Goal: Information Seeking & Learning: Learn about a topic

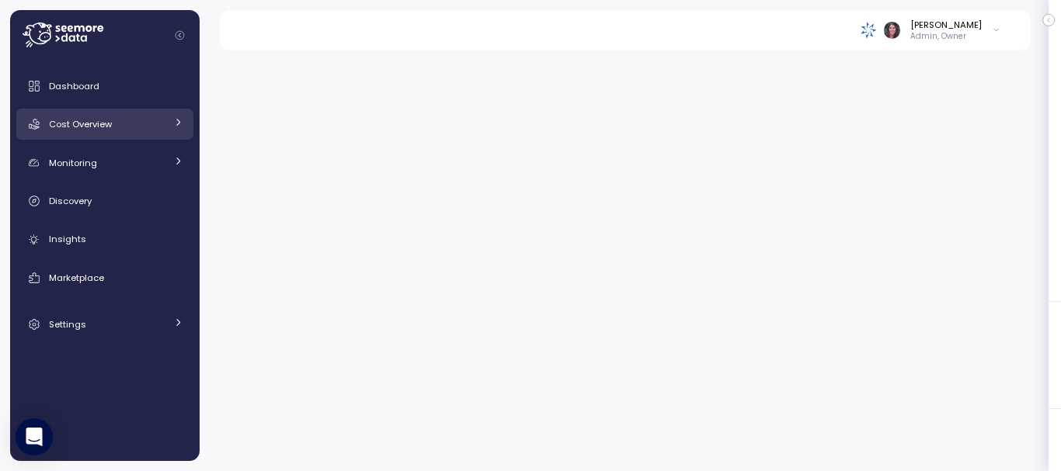
click at [89, 116] on link "Cost Overview" at bounding box center [104, 124] width 177 height 31
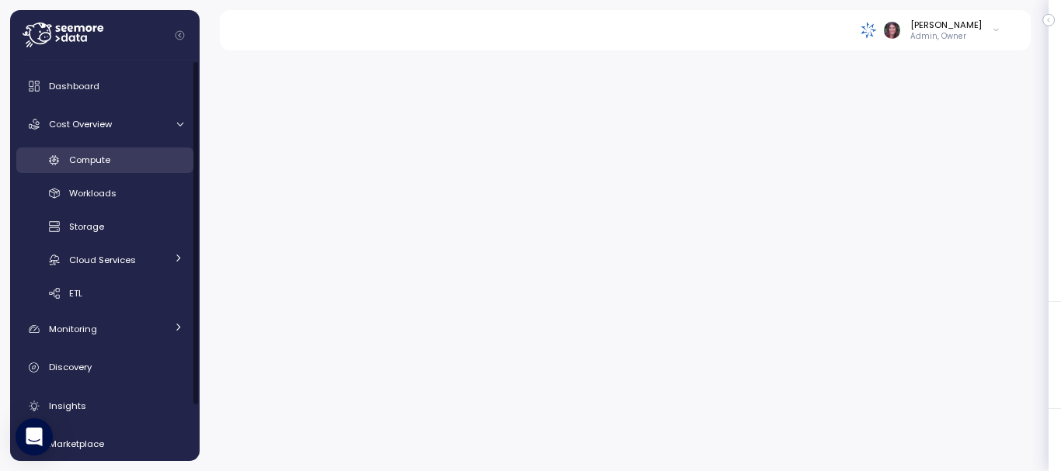
click at [93, 155] on span "Compute" at bounding box center [89, 160] width 41 height 12
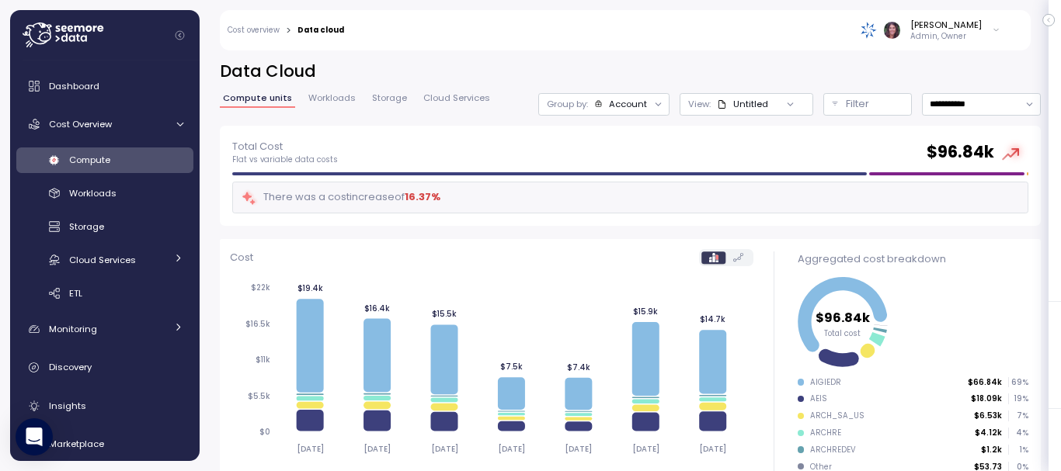
drag, startPoint x: 462, startPoint y: 189, endPoint x: 714, endPoint y: 16, distance: 306.5
click at [714, 16] on div "[PERSON_NAME] Admin, Owner" at bounding box center [682, 30] width 656 height 40
click at [586, 261] on div "Cost" at bounding box center [492, 258] width 524 height 18
click at [584, 261] on div "Cost" at bounding box center [492, 258] width 524 height 18
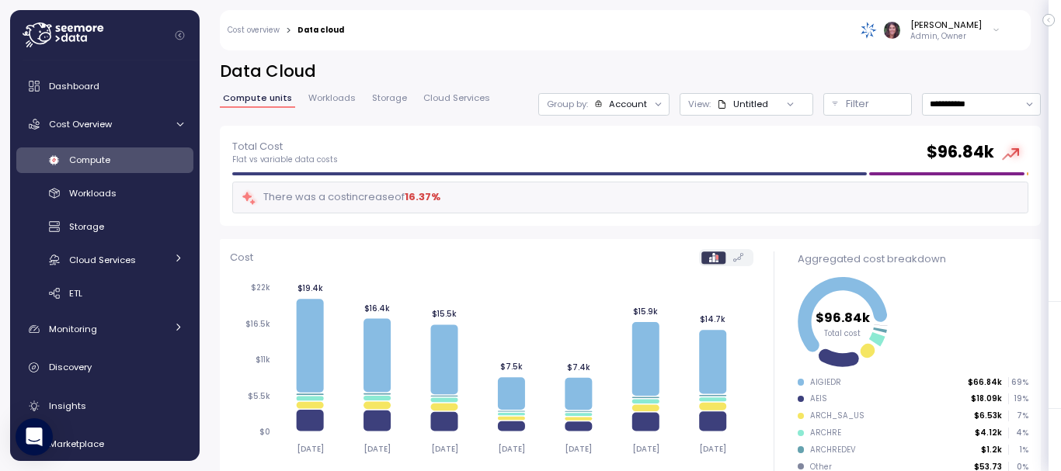
drag, startPoint x: 1055, startPoint y: 52, endPoint x: 1054, endPoint y: 180, distance: 128.1
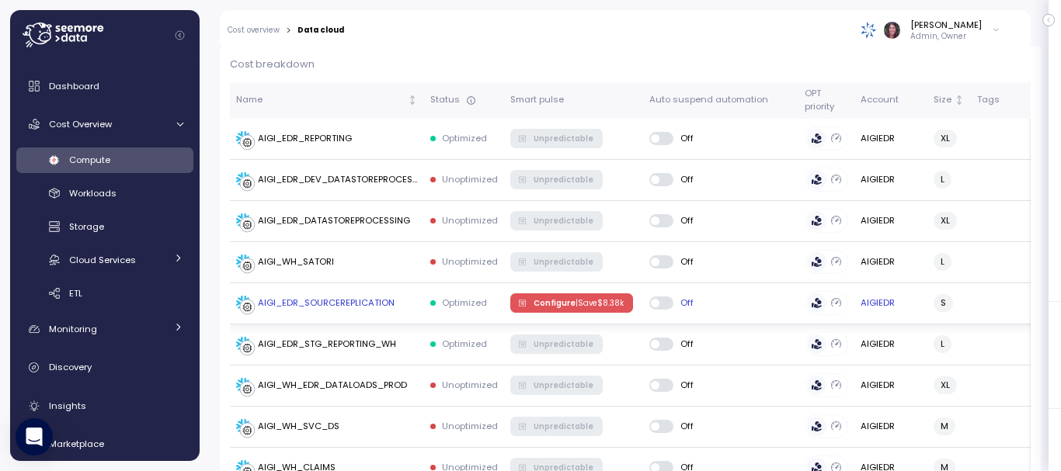
click at [697, 345] on div "Off" at bounding box center [720, 344] width 143 height 12
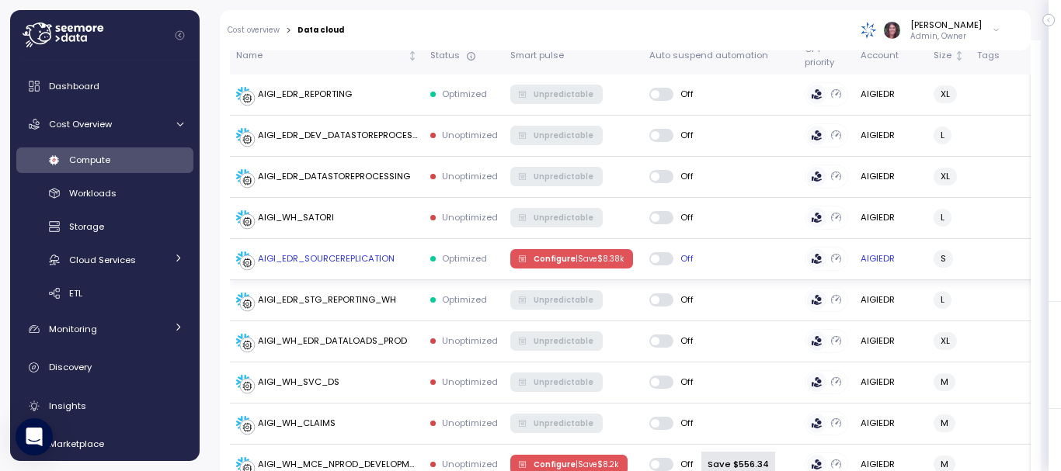
scroll to position [525, 0]
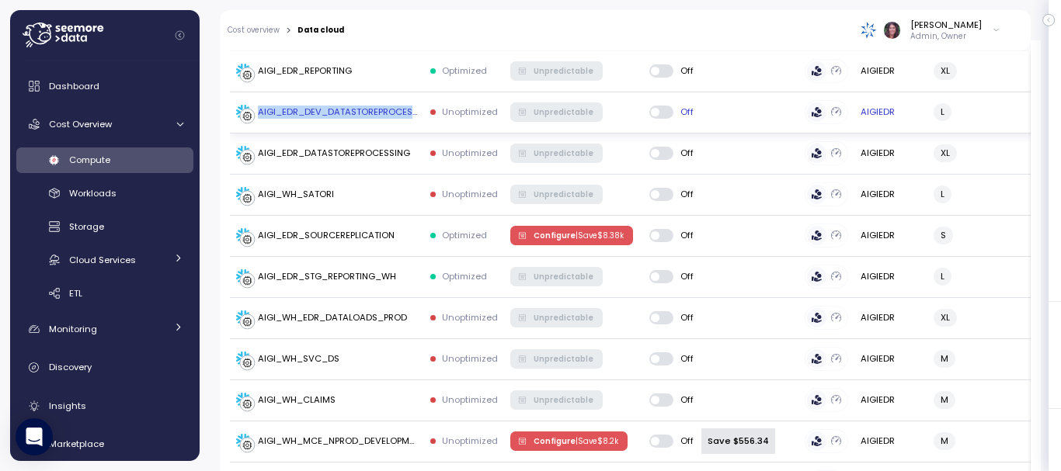
drag, startPoint x: 252, startPoint y: 112, endPoint x: 438, endPoint y: 115, distance: 185.6
click at [438, 115] on tr "AIGI_EDR_DEV_DATASTOREPROCESSING Unoptimized Unpredictable Off AIGIEDR L 1 1 - …" at bounding box center [1016, 112] width 1573 height 41
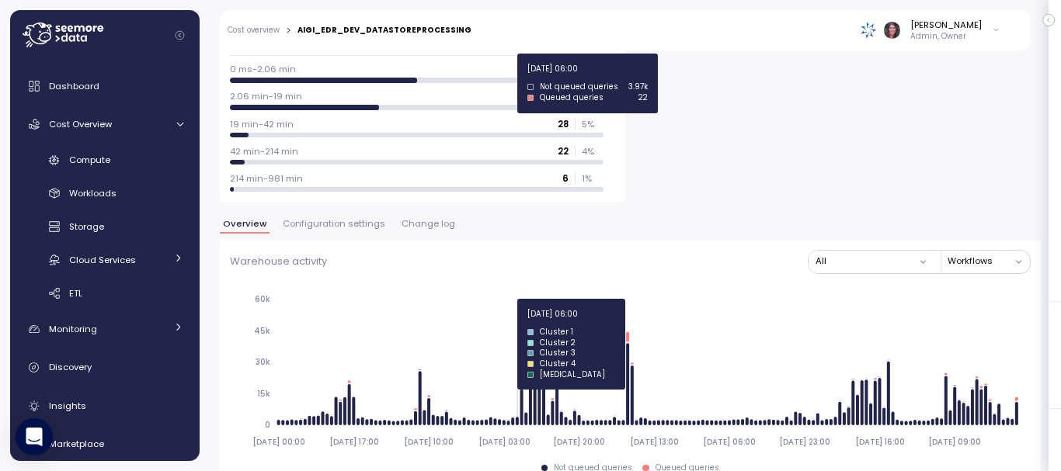
drag, startPoint x: 1018, startPoint y: 199, endPoint x: 436, endPoint y: 172, distance: 582.9
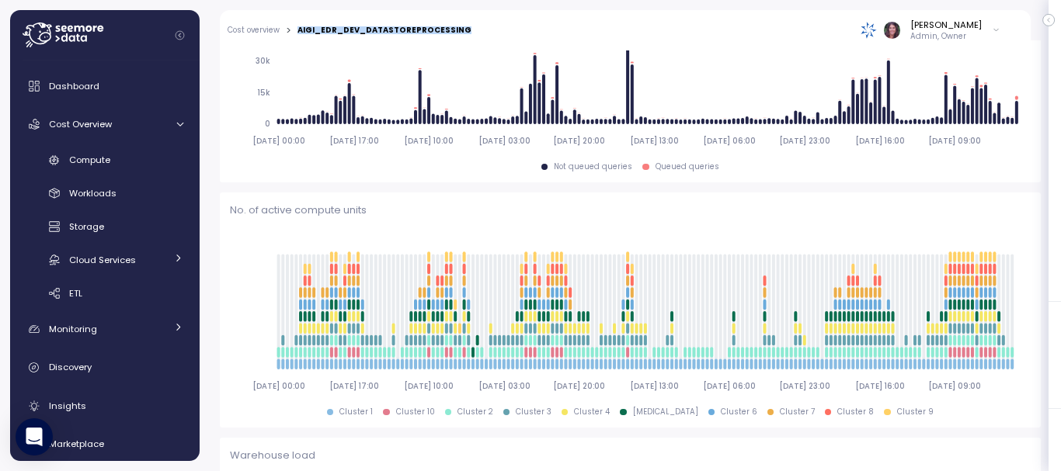
click at [299, 30] on div "Cost overview > AIGI_EDR_DEV_DATASTOREPROCESSING [PERSON_NAME] Admin, Owner" at bounding box center [615, 30] width 790 height 40
copy div "AIGI_EDR_DEV_DATASTOREPROCESSING"
click at [115, 120] on div "Cost Overview" at bounding box center [107, 124] width 116 height 16
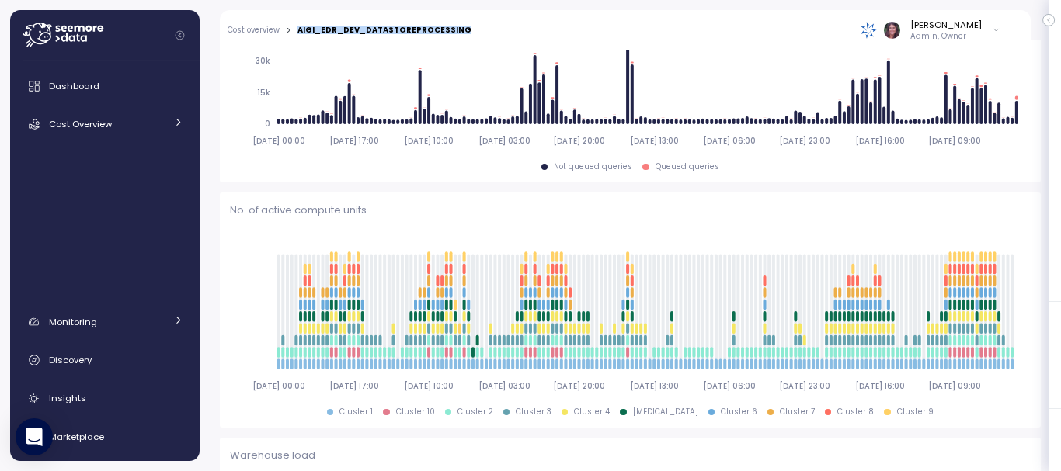
click at [95, 161] on div "Dashboard Cost Overview Compute Workloads Storage Cloud Services Clustering col…" at bounding box center [104, 285] width 177 height 429
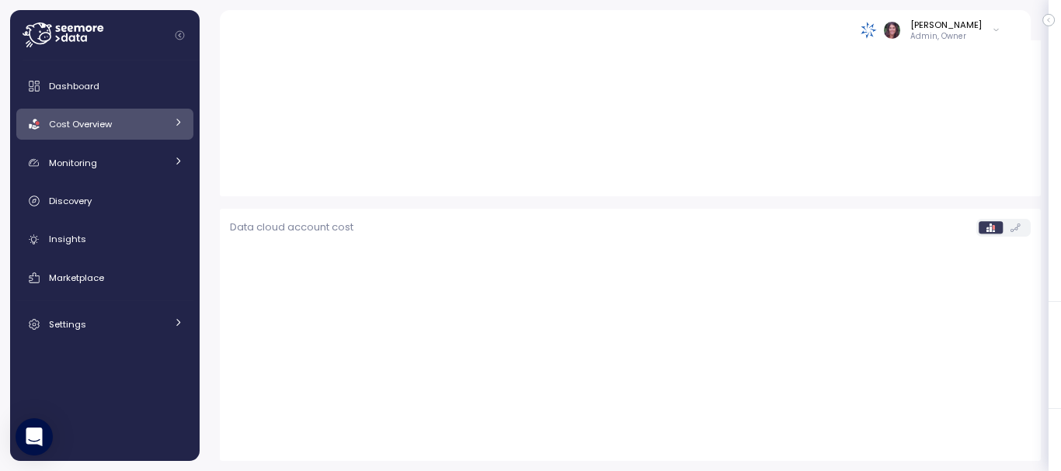
click at [91, 122] on span "Cost Overview" at bounding box center [80, 124] width 63 height 12
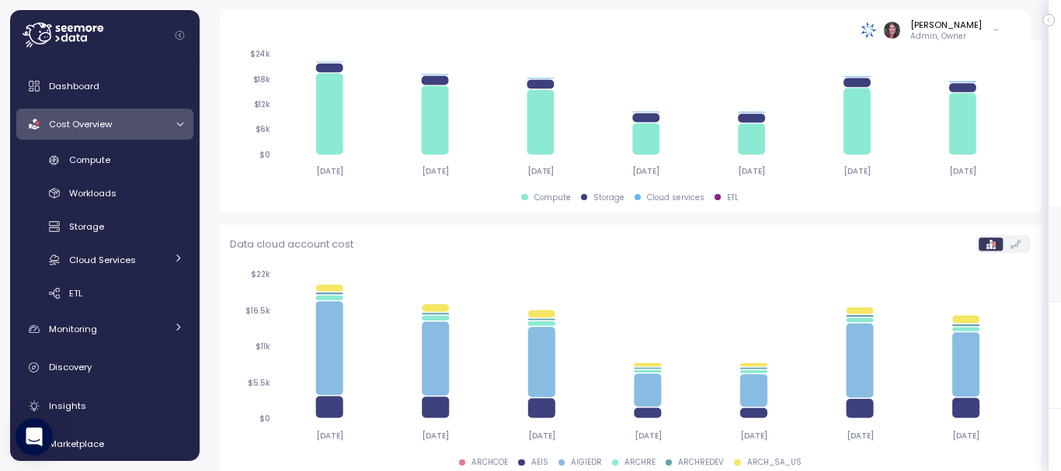
scroll to position [585, 0]
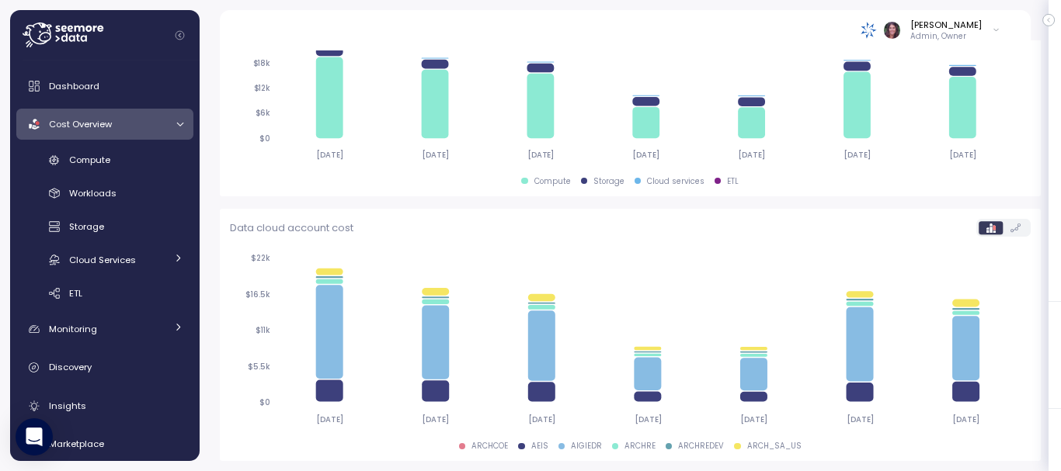
drag, startPoint x: 1060, startPoint y: 78, endPoint x: 1012, endPoint y: 443, distance: 368.7
click at [847, 163] on icon "[DATE] [DATE] [DATE] [DATE] [DATE] [DATE] [DATE] $0 $6k $12k $18k $24k $21.7k $…" at bounding box center [624, 97] width 789 height 148
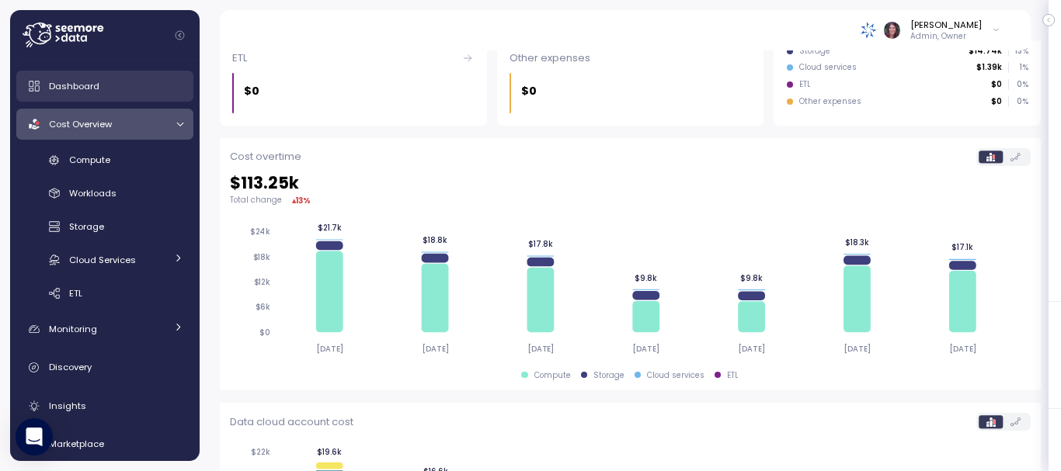
scroll to position [390, 0]
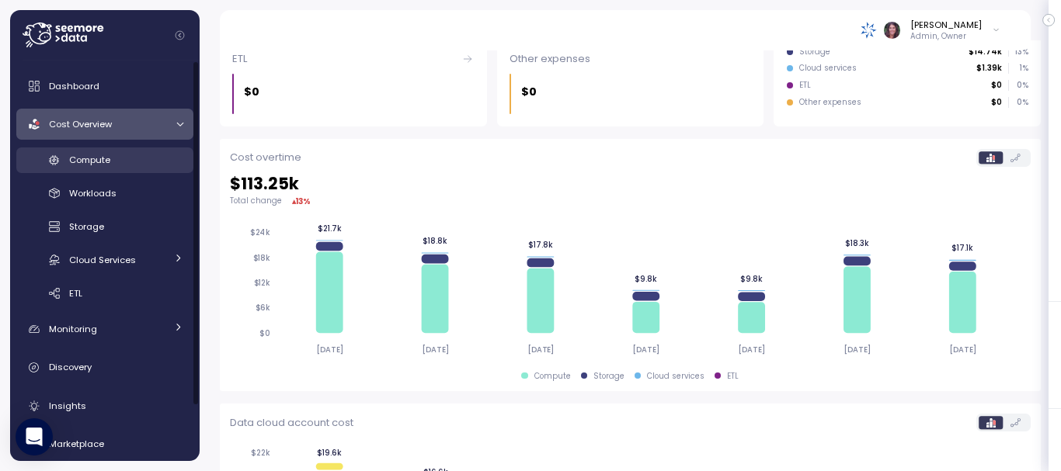
click at [123, 161] on div "Compute" at bounding box center [126, 160] width 114 height 16
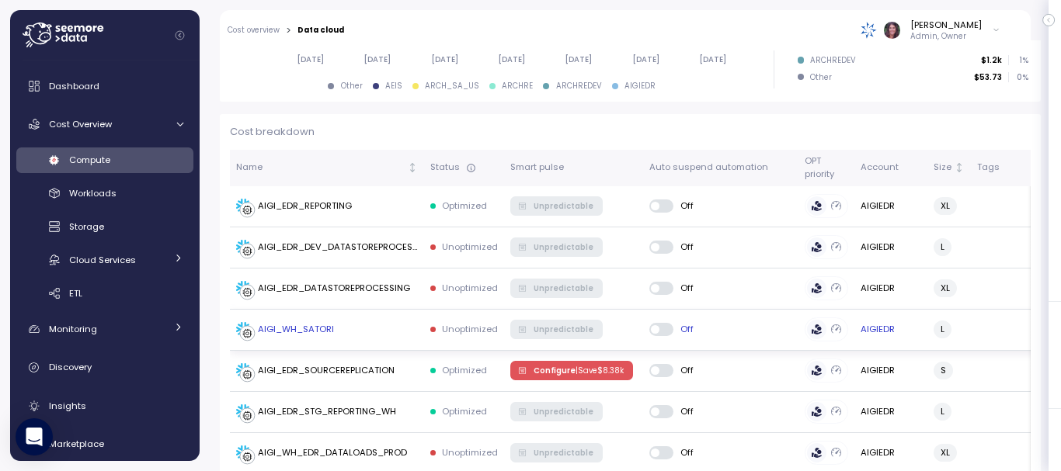
click at [311, 323] on div "AIGI_WH_SATORI" at bounding box center [296, 330] width 76 height 14
